Goal: Transaction & Acquisition: Download file/media

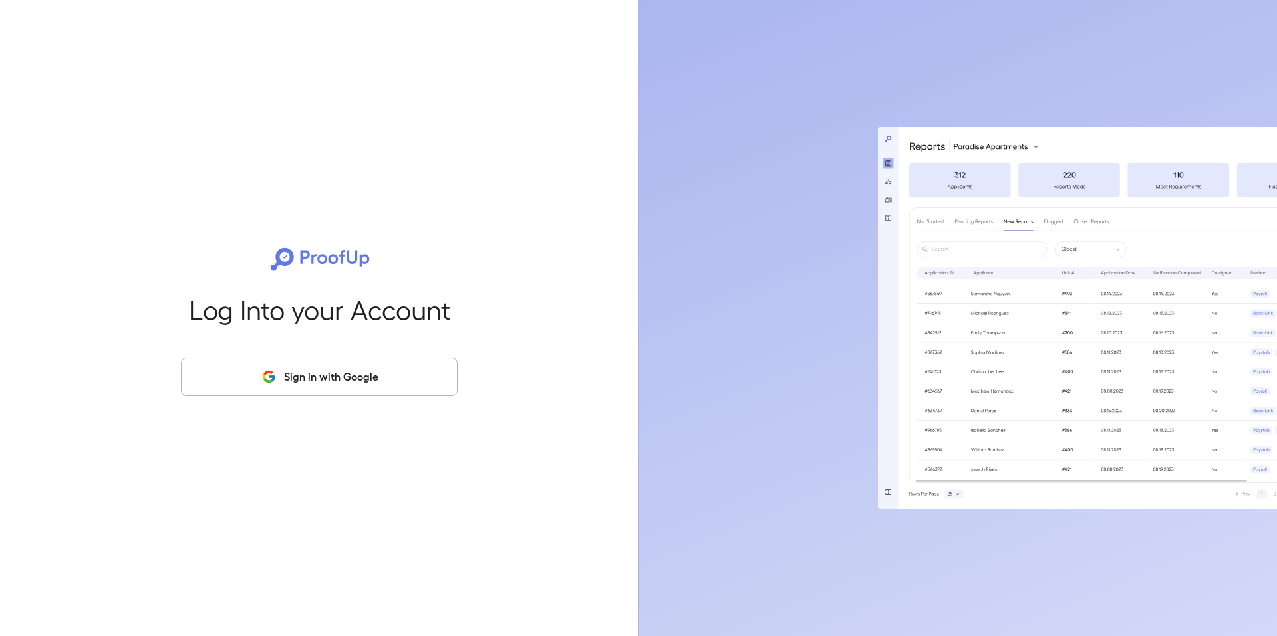
click at [258, 376] on button "Sign in with Google" at bounding box center [319, 377] width 277 height 39
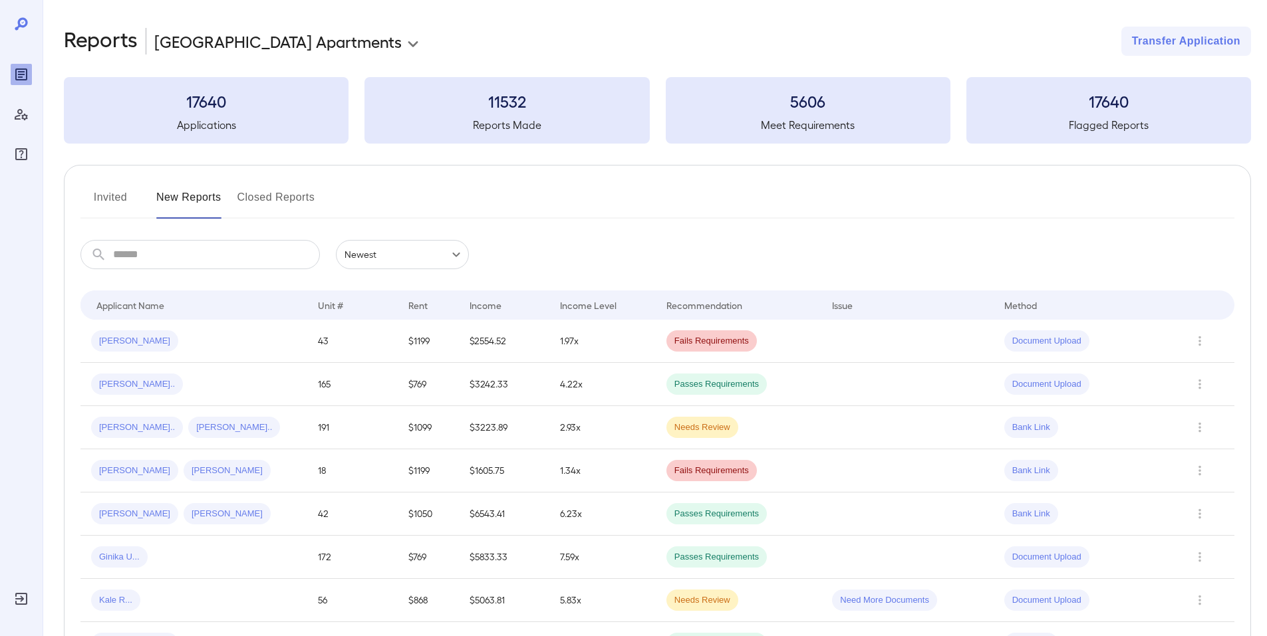
click at [115, 191] on button "Invited" at bounding box center [110, 203] width 60 height 32
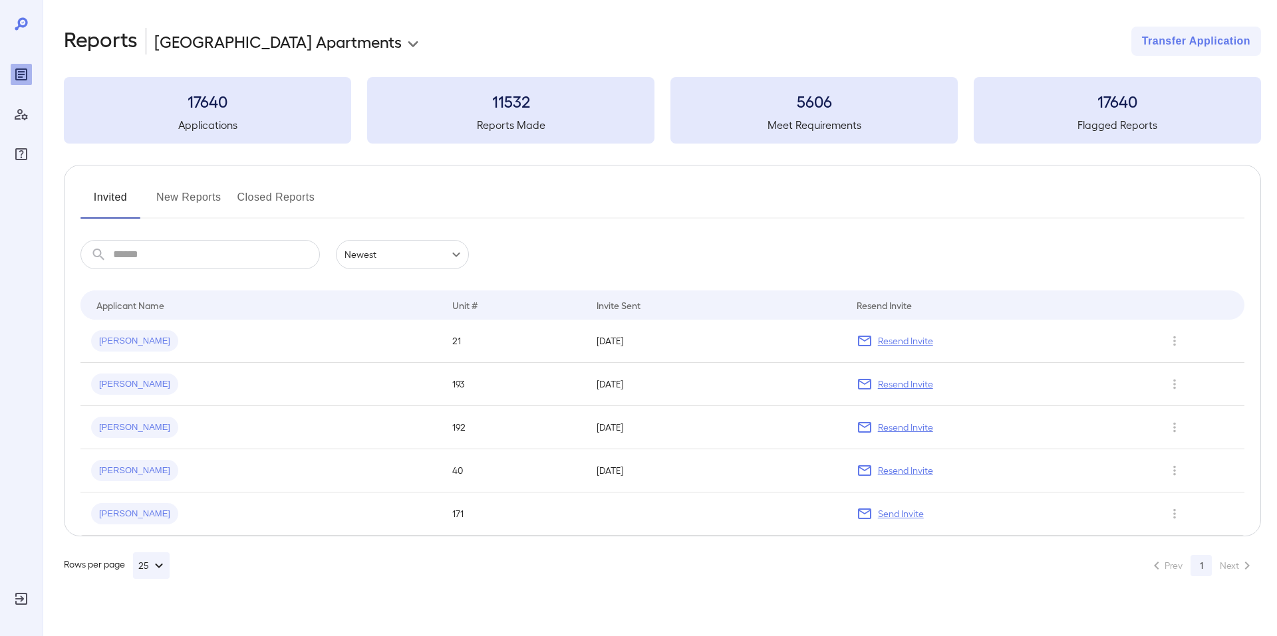
click at [181, 193] on button "New Reports" at bounding box center [188, 203] width 65 height 32
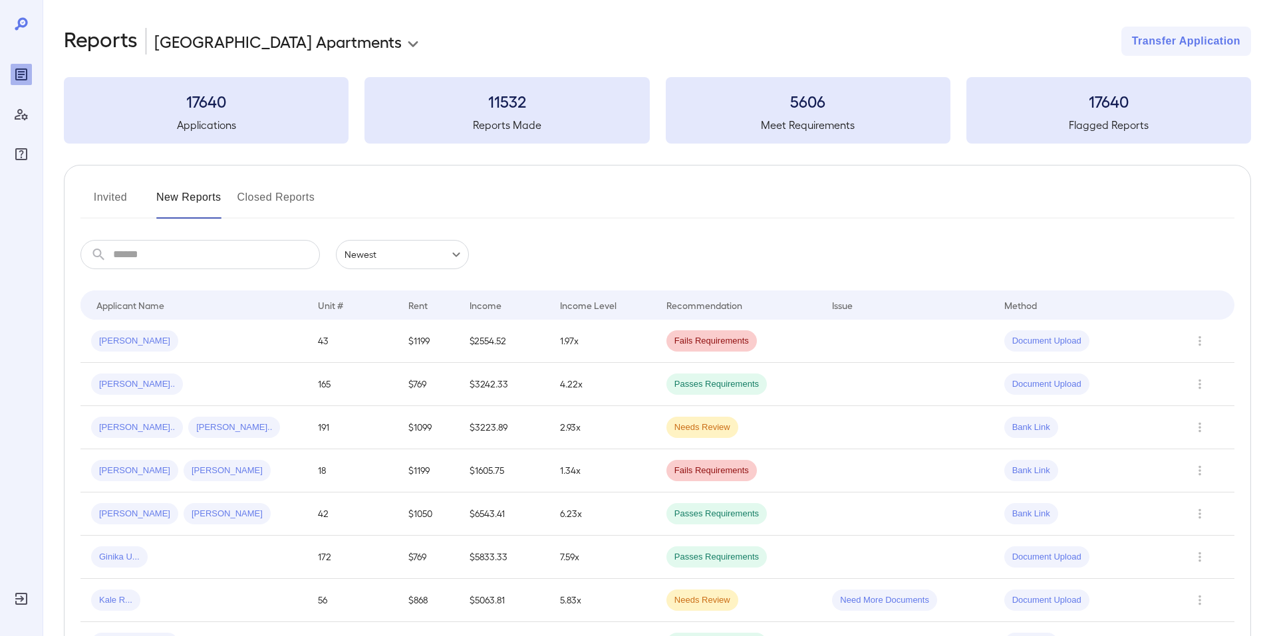
click at [101, 201] on button "Invited" at bounding box center [110, 203] width 60 height 32
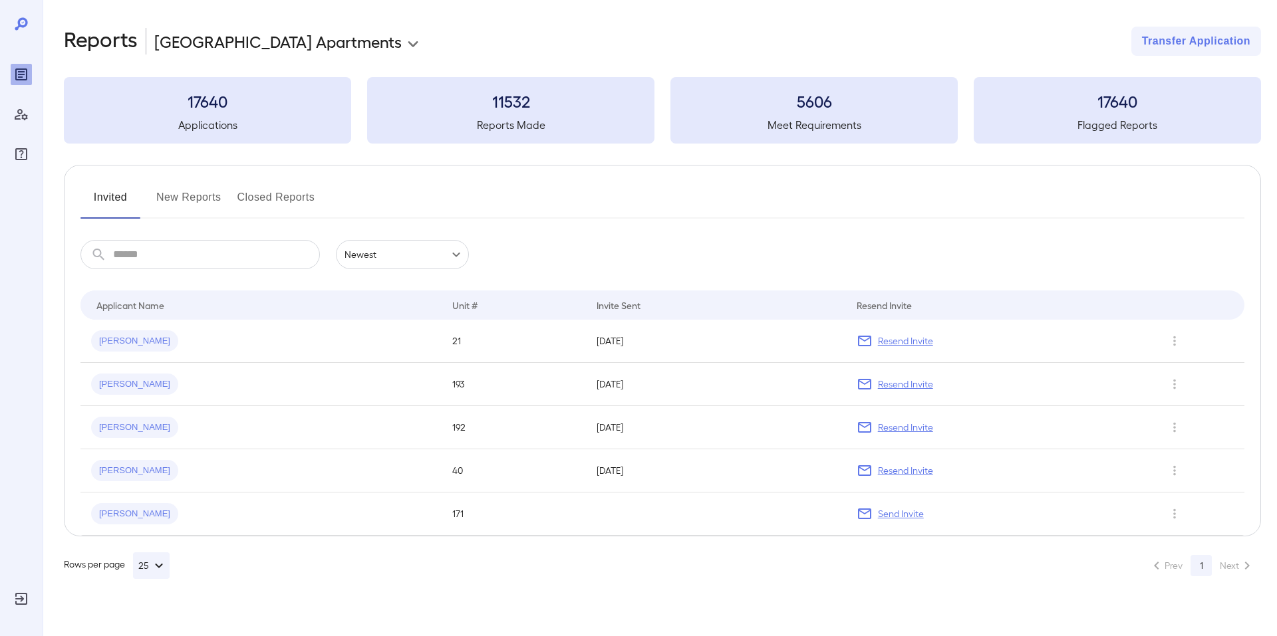
click at [197, 193] on button "New Reports" at bounding box center [188, 203] width 65 height 32
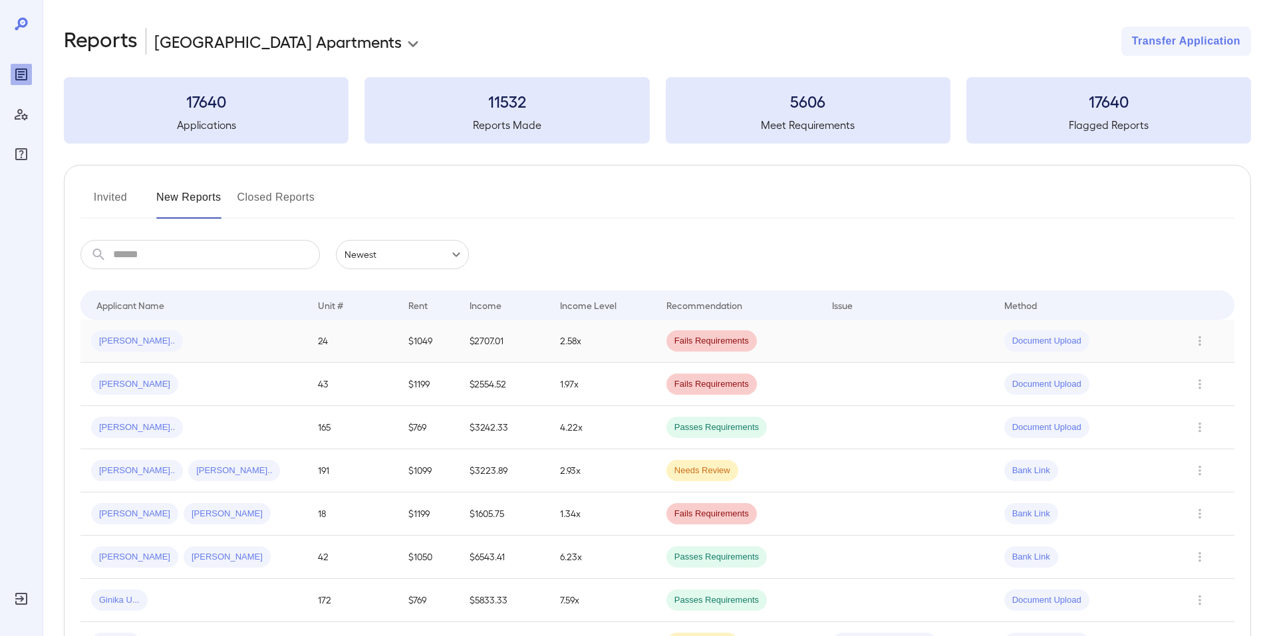
click at [252, 335] on div "[PERSON_NAME].." at bounding box center [193, 340] width 205 height 21
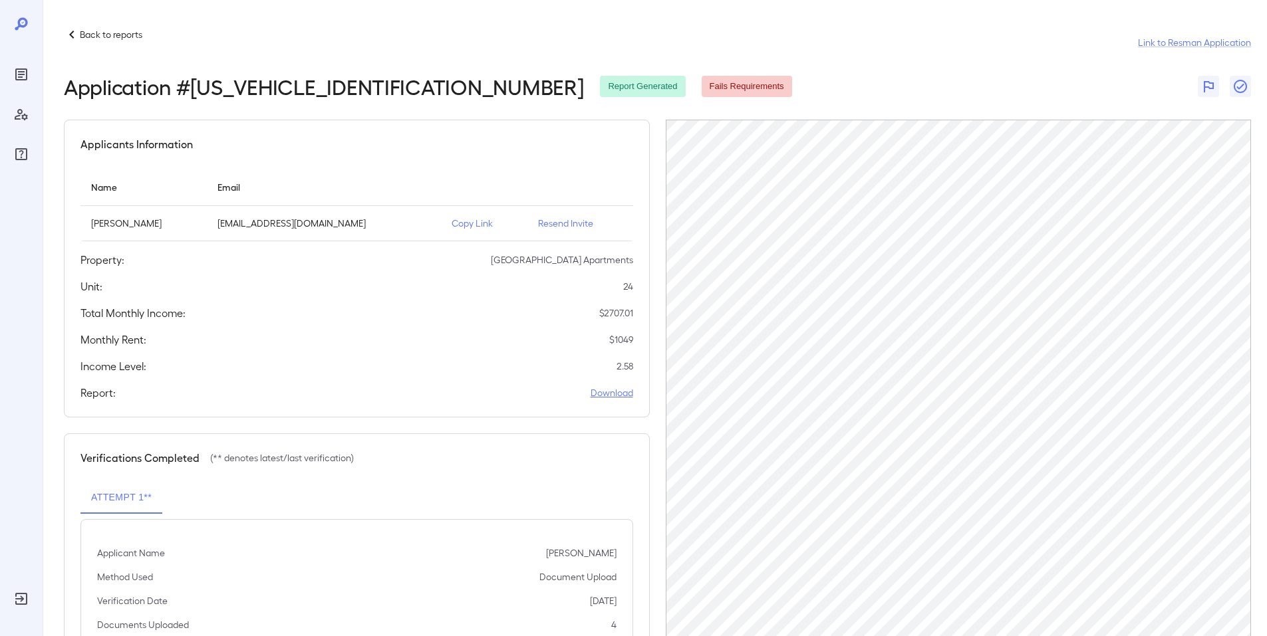
click at [626, 395] on link "Download" at bounding box center [611, 392] width 43 height 13
click at [82, 36] on p "Back to reports" at bounding box center [111, 34] width 62 height 13
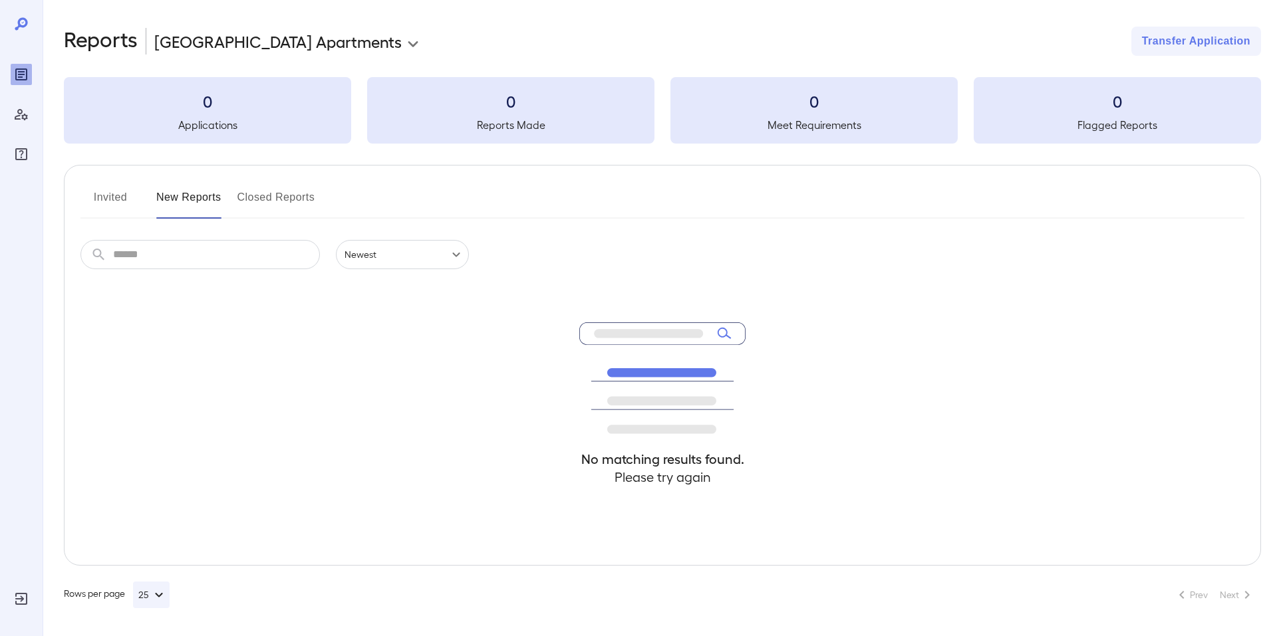
click at [313, 40] on body "**********" at bounding box center [638, 318] width 1277 height 636
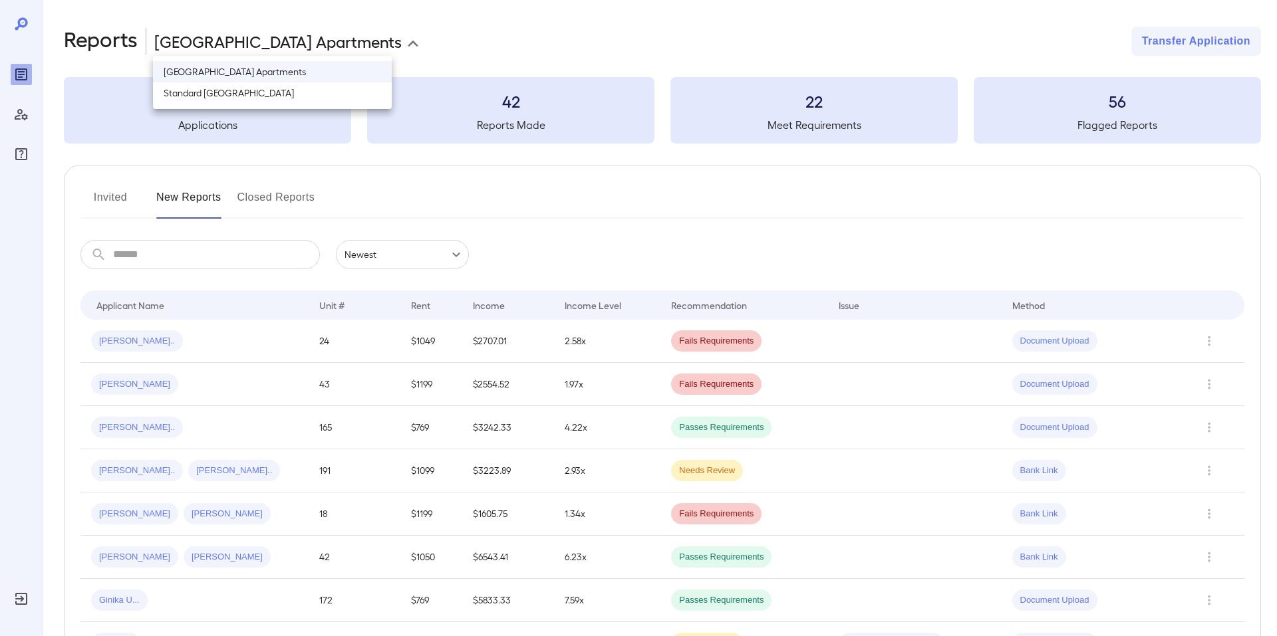
click at [302, 96] on li "Standard [GEOGRAPHIC_DATA]" at bounding box center [272, 92] width 239 height 21
type input "**********"
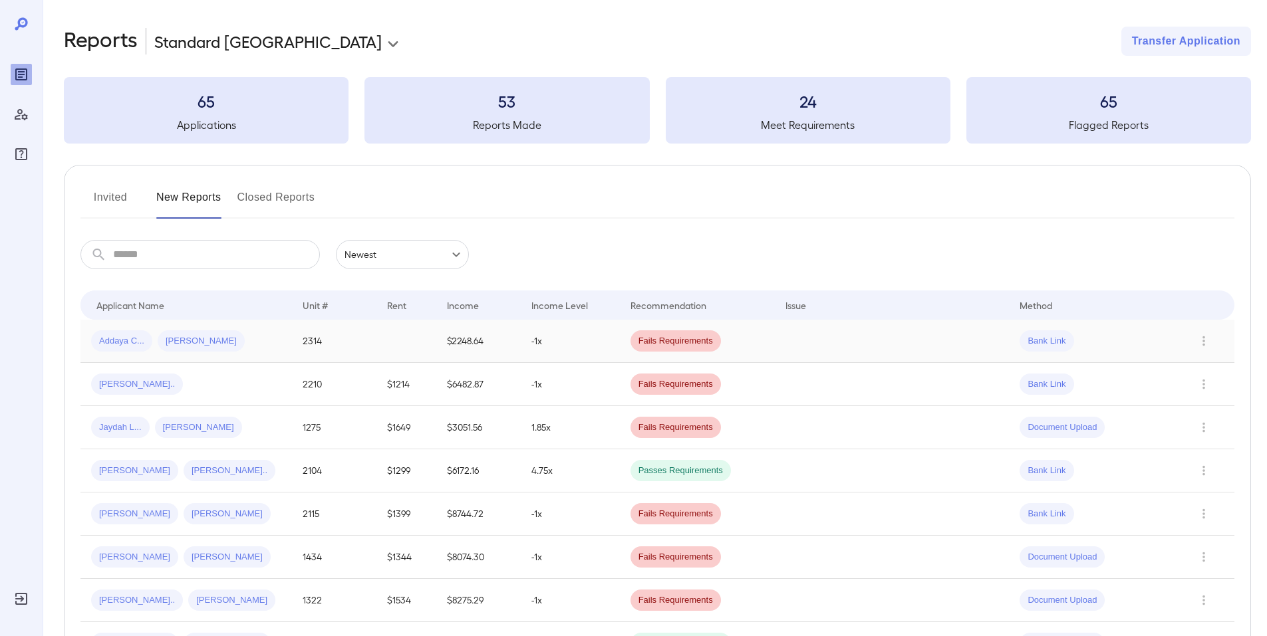
click at [261, 346] on div "Addaya C... [PERSON_NAME]" at bounding box center [186, 340] width 190 height 21
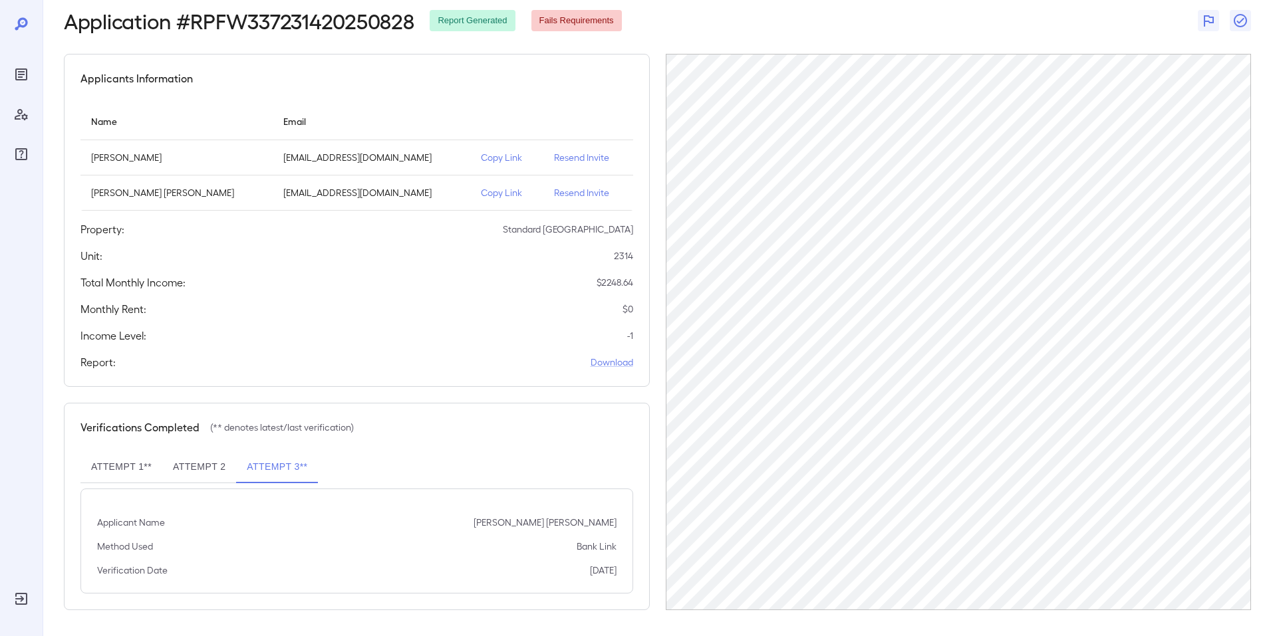
scroll to position [66, 0]
